Goal: Transaction & Acquisition: Purchase product/service

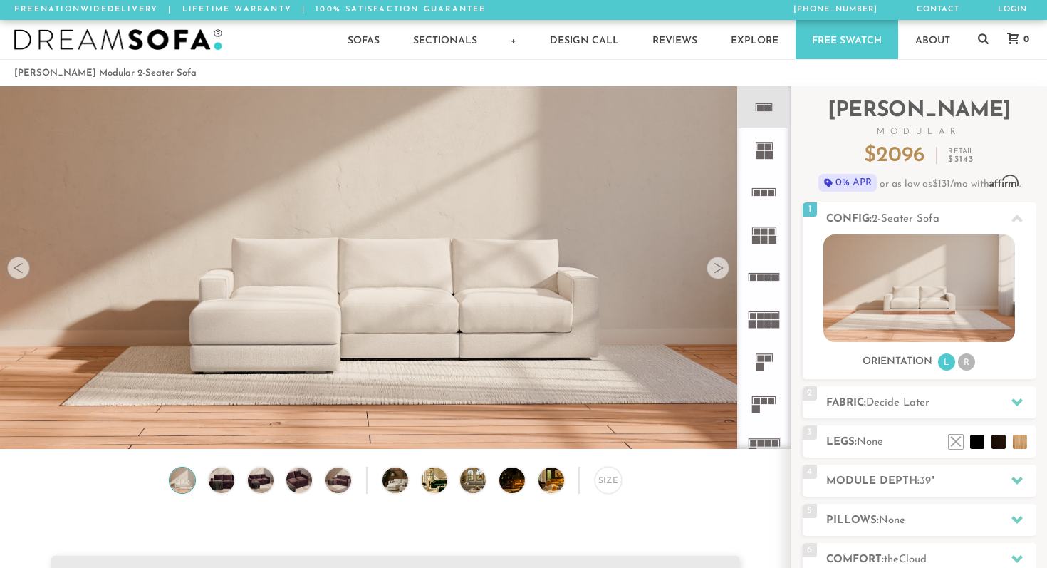
scroll to position [15722, 1047]
click at [184, 135] on img at bounding box center [395, 154] width 790 height 263
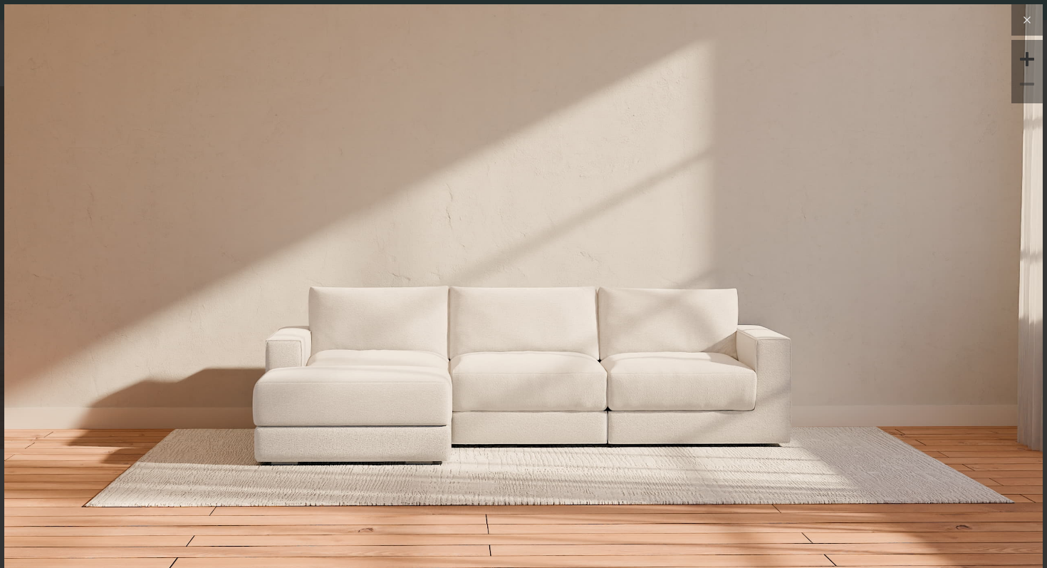
click at [1023, 17] on icon at bounding box center [1026, 19] width 17 height 17
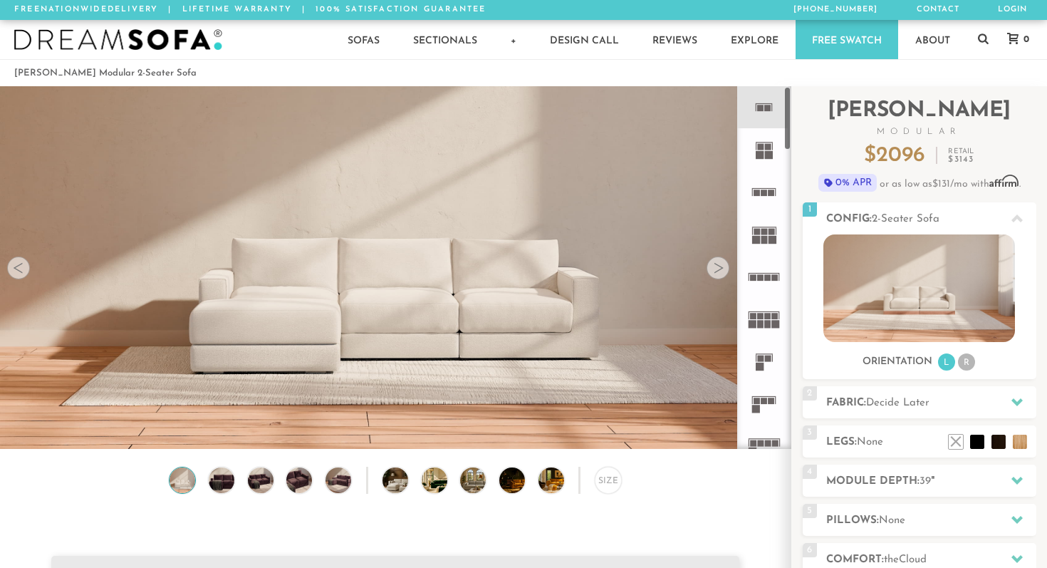
click at [757, 125] on icon at bounding box center [764, 107] width 42 height 42
click at [763, 147] on rect at bounding box center [760, 147] width 6 height 6
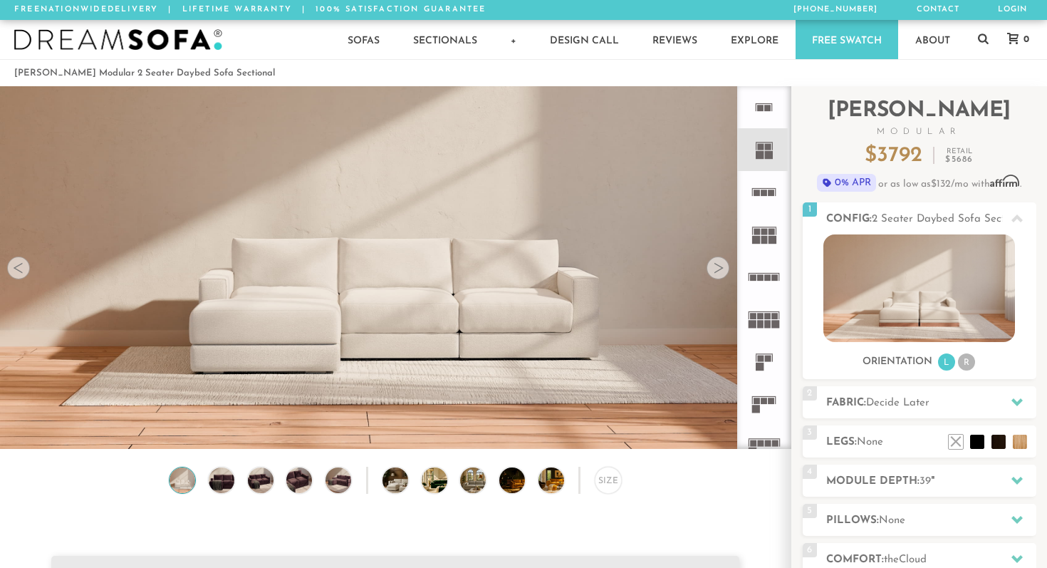
click at [759, 208] on icon at bounding box center [764, 192] width 42 height 42
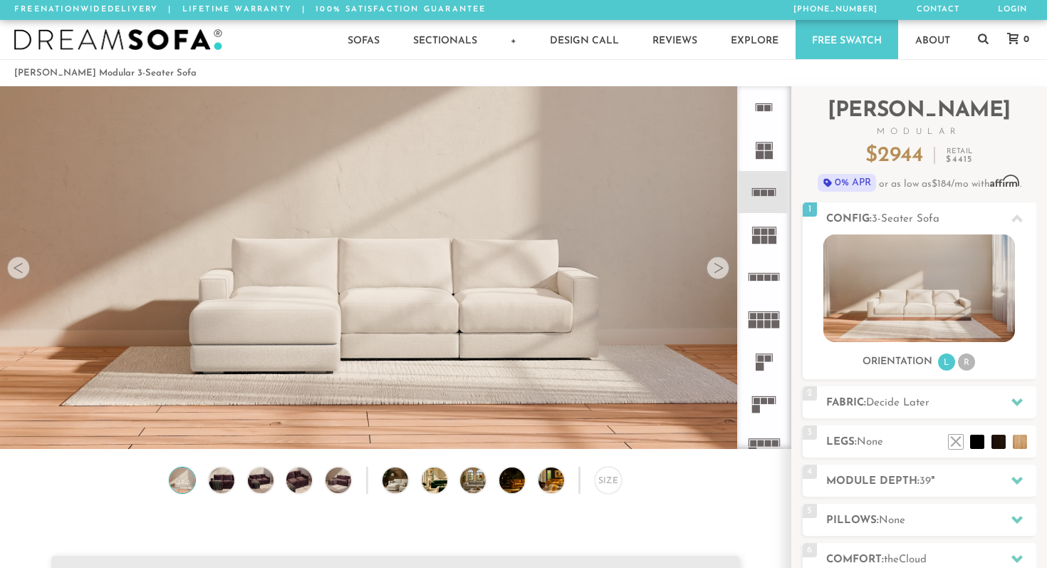
click at [766, 123] on icon at bounding box center [764, 107] width 42 height 42
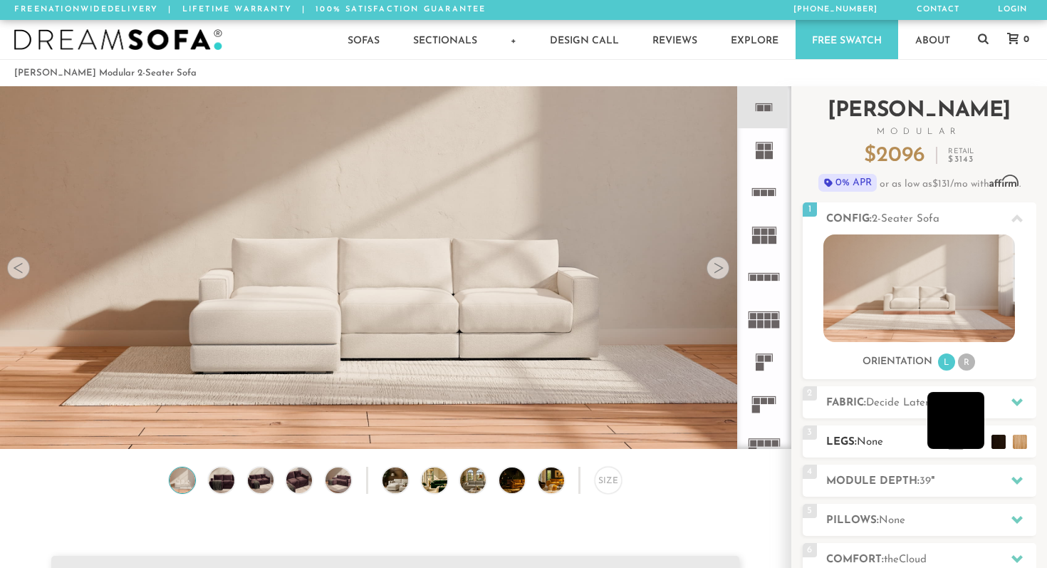
click at [971, 440] on li at bounding box center [955, 420] width 57 height 57
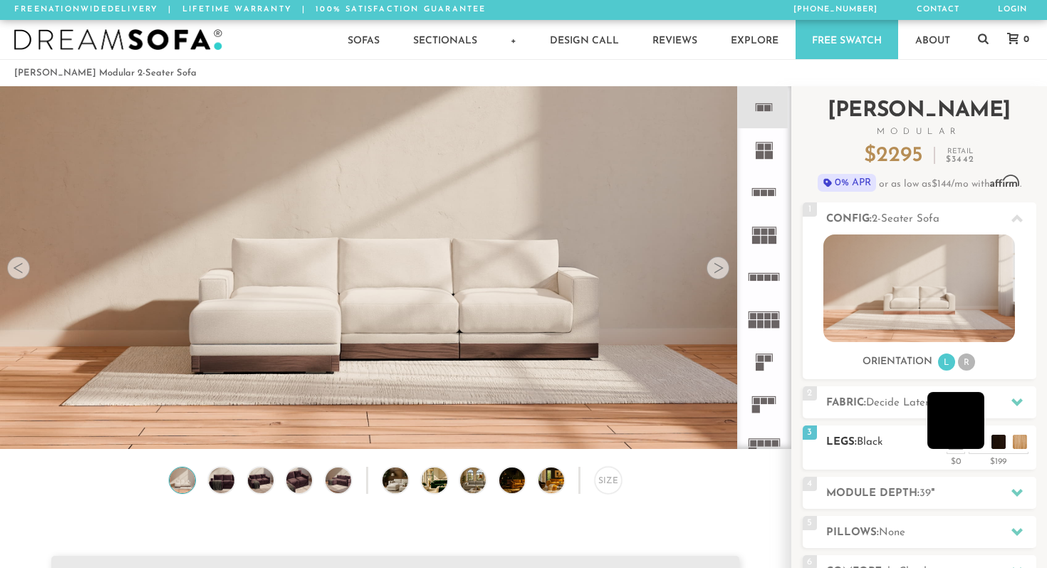
click at [971, 440] on li at bounding box center [955, 420] width 57 height 57
click at [997, 446] on li at bounding box center [976, 420] width 57 height 57
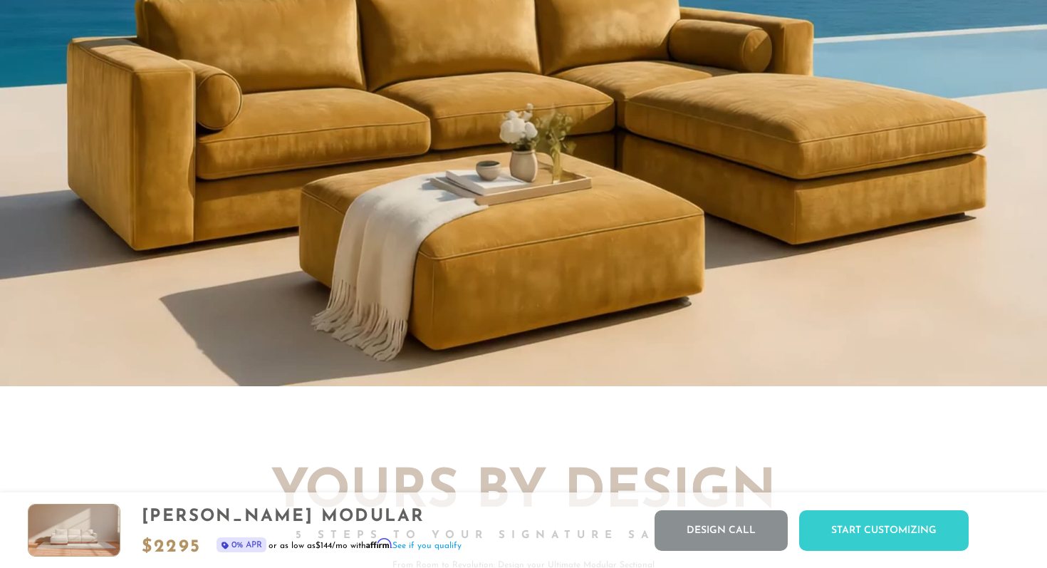
scroll to position [1355, 0]
